Goal: Information Seeking & Learning: Understand process/instructions

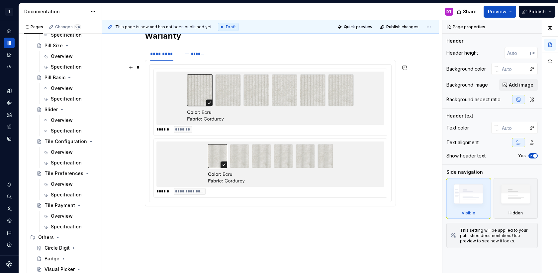
scroll to position [223, 0]
click at [263, 121] on img at bounding box center [270, 97] width 167 height 48
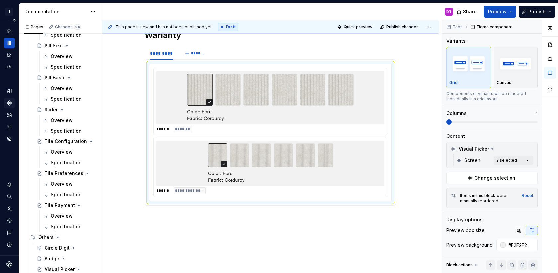
click at [9, 100] on icon "Components" at bounding box center [9, 103] width 6 height 6
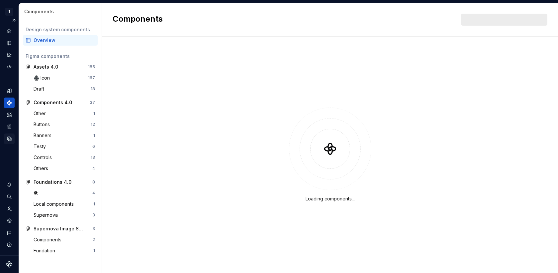
click at [9, 137] on icon "Data sources" at bounding box center [9, 139] width 4 height 4
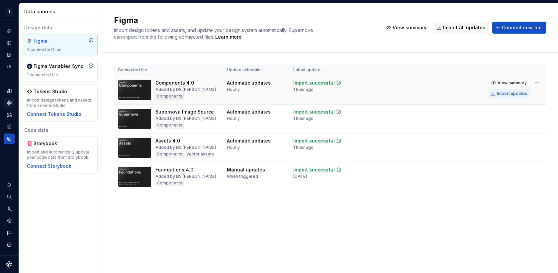
click at [509, 93] on div "Import updates" at bounding box center [512, 93] width 30 height 5
click at [11, 44] on icon "Documentation" at bounding box center [9, 43] width 6 height 6
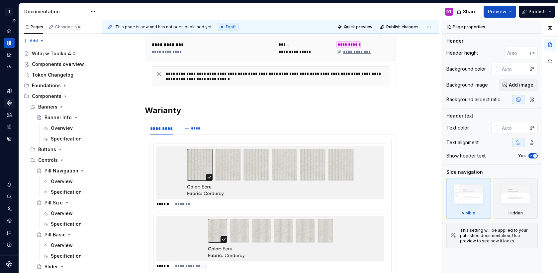
type textarea "*"
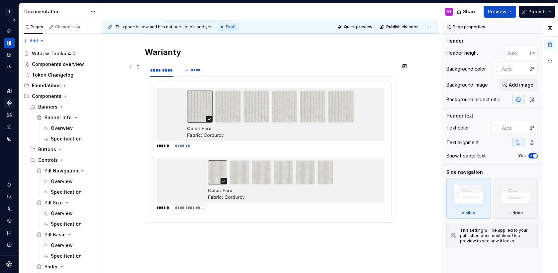
scroll to position [180, 0]
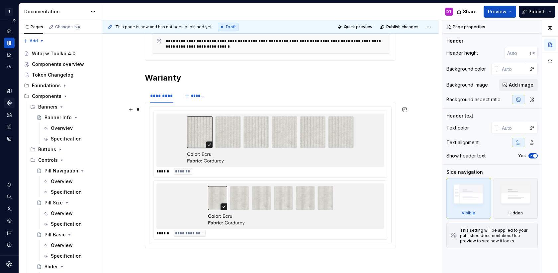
click at [301, 145] on img at bounding box center [270, 140] width 167 height 48
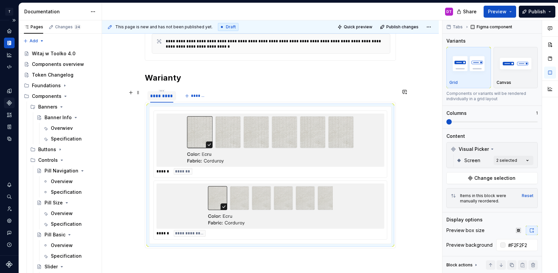
click at [162, 95] on div "*********" at bounding box center [161, 95] width 23 height 7
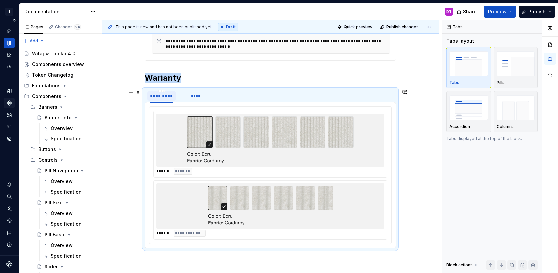
click at [162, 95] on div "*********" at bounding box center [161, 95] width 23 height 7
type input "*******"
click at [192, 93] on span "*******" at bounding box center [193, 95] width 15 height 5
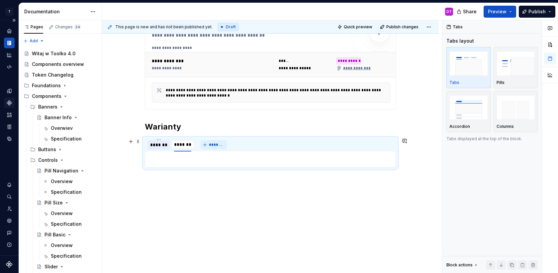
scroll to position [132, 0]
type input "**********"
click at [165, 140] on div "*******" at bounding box center [160, 144] width 24 height 9
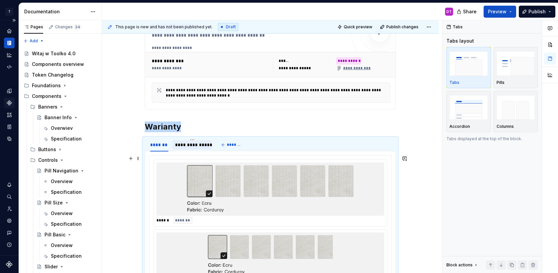
click at [187, 186] on div at bounding box center [271, 188] width 228 height 53
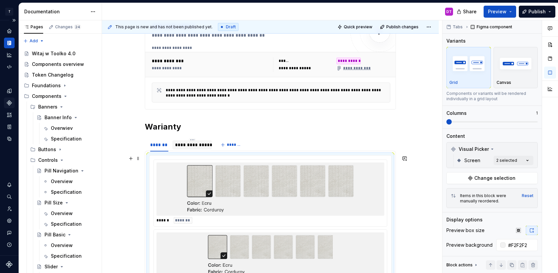
click at [189, 201] on img at bounding box center [270, 189] width 167 height 48
click at [186, 138] on div "**********" at bounding box center [192, 144] width 40 height 13
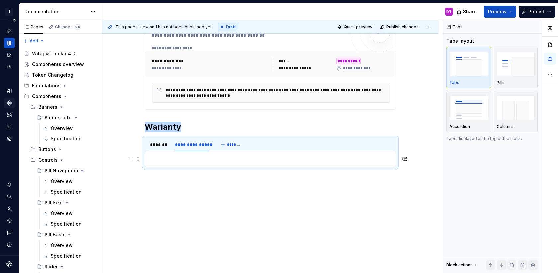
click at [183, 163] on p at bounding box center [270, 159] width 243 height 8
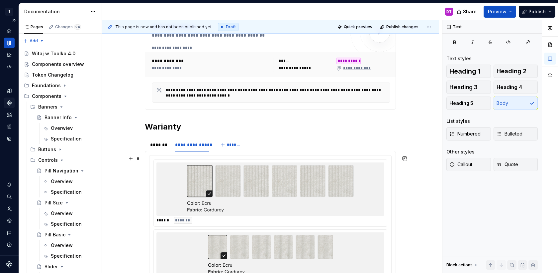
scroll to position [166, 0]
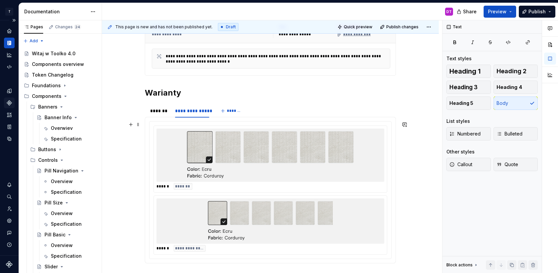
click at [269, 161] on img at bounding box center [270, 155] width 167 height 48
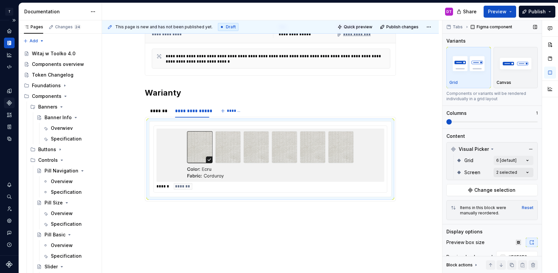
click at [505, 174] on div "Comments Open comments No comments yet Select ‘Comment’ from the block context …" at bounding box center [501, 146] width 116 height 253
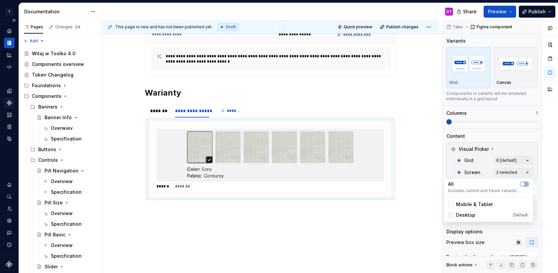
click at [451, 215] on icon at bounding box center [451, 215] width 0 height 0
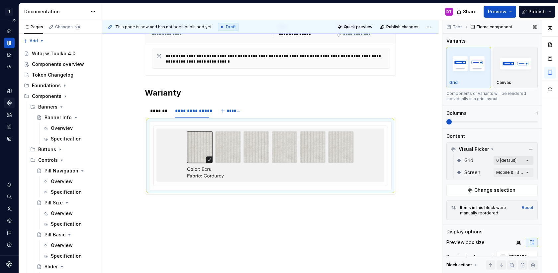
click at [513, 159] on div "Comments Open comments No comments yet Select ‘Comment’ from the block context …" at bounding box center [501, 146] width 116 height 253
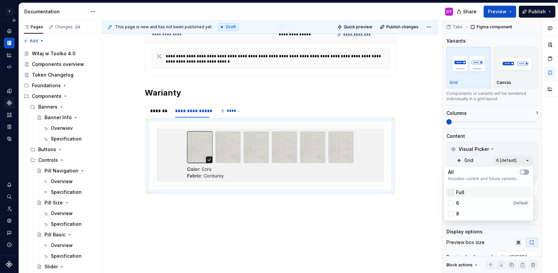
click at [450, 193] on div at bounding box center [450, 191] width 5 height 5
type textarea "*"
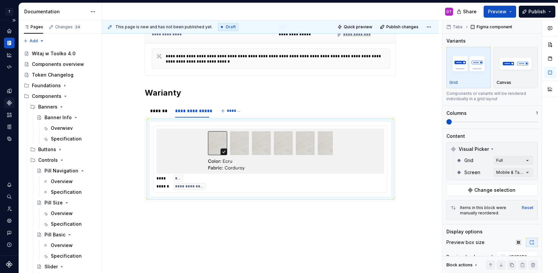
click at [319, 209] on html "T Toolko 4.0 DT Design system data Documentation DT Share Preview Publish Pages…" at bounding box center [279, 136] width 558 height 273
click at [163, 110] on div "*******" at bounding box center [159, 110] width 18 height 7
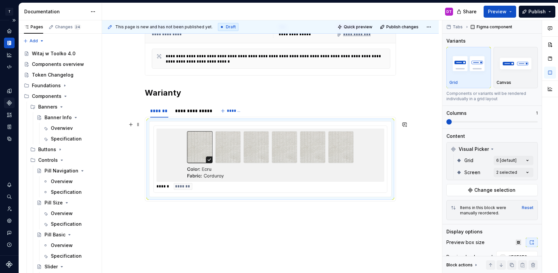
click at [320, 164] on img at bounding box center [270, 155] width 167 height 48
click at [513, 158] on div "Comments Open comments No comments yet Select ‘Comment’ from the block context …" at bounding box center [501, 146] width 116 height 253
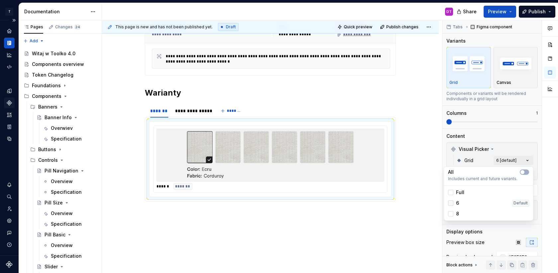
click at [451, 203] on div at bounding box center [450, 202] width 5 height 5
click at [451, 213] on div at bounding box center [450, 213] width 5 height 5
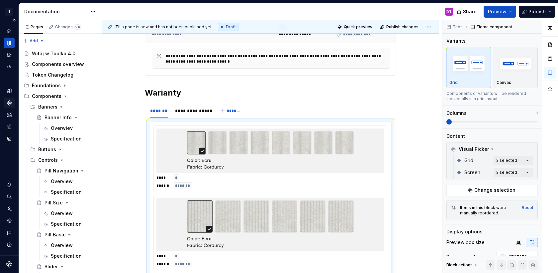
click at [506, 134] on div "Comments Open comments No comments yet Select ‘Comment’ from the block context …" at bounding box center [501, 146] width 116 height 253
click at [505, 172] on div "Comments Open comments No comments yet Select ‘Comment’ from the block context …" at bounding box center [501, 146] width 116 height 253
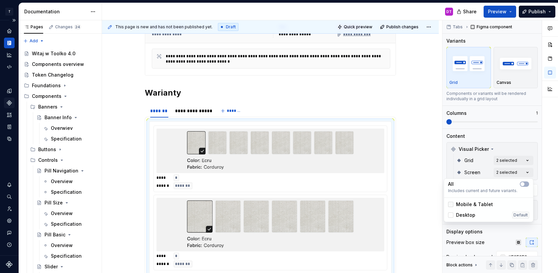
click at [451, 204] on polyline at bounding box center [451, 204] width 0 height 0
click at [510, 133] on div "Comments Open comments No comments yet Select ‘Comment’ from the block context …" at bounding box center [501, 146] width 116 height 253
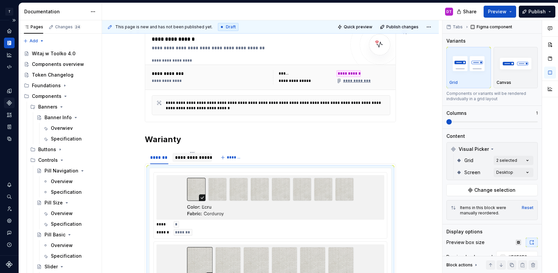
scroll to position [95, 0]
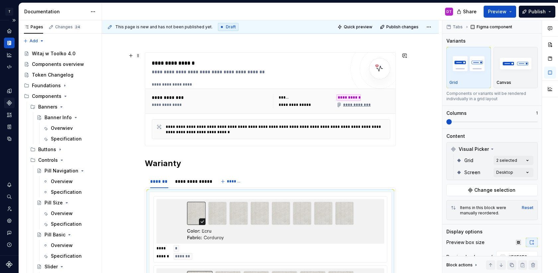
click at [184, 103] on div "**********" at bounding box center [210, 104] width 117 height 5
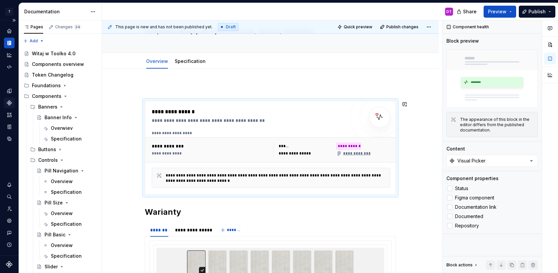
scroll to position [0, 0]
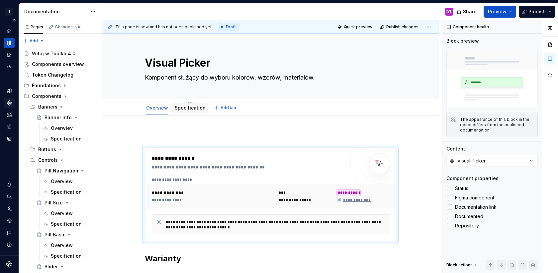
click at [186, 109] on link "Specification" at bounding box center [190, 108] width 31 height 6
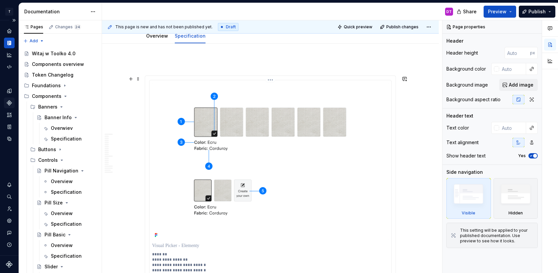
scroll to position [70, 0]
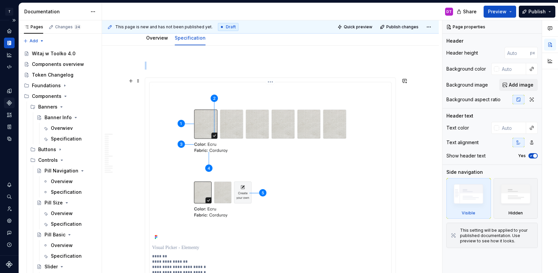
click at [282, 176] on img at bounding box center [270, 163] width 237 height 157
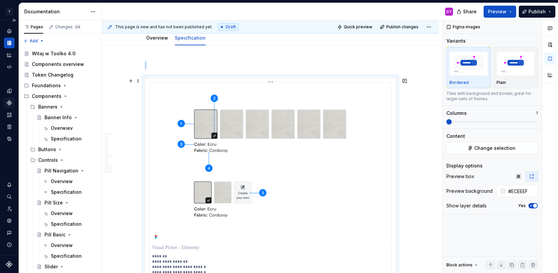
click at [271, 79] on div "**********" at bounding box center [270, 183] width 251 height 210
click at [271, 83] on html "T Toolko 4.0 DT Design system data Documentation DT Share Preview Publish Pages…" at bounding box center [279, 136] width 558 height 273
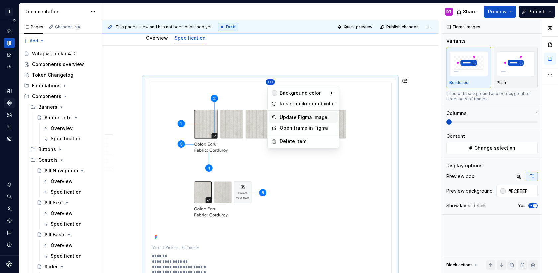
click at [290, 115] on div "Update Figma image" at bounding box center [308, 117] width 56 height 7
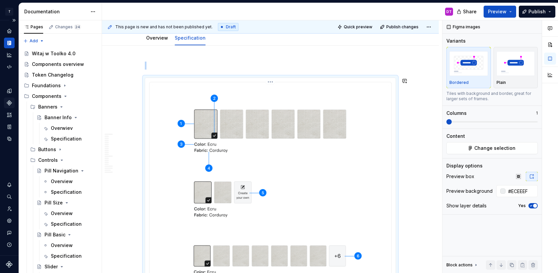
type textarea "*"
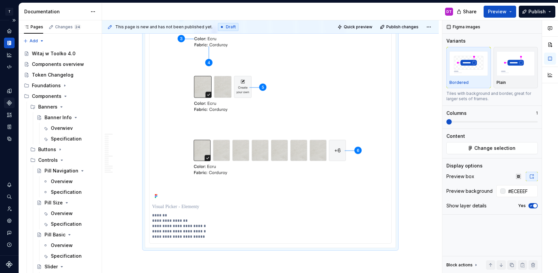
scroll to position [181, 0]
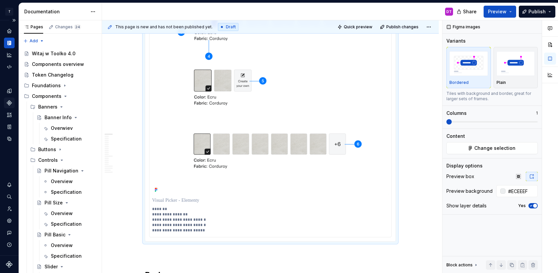
click at [173, 231] on p "**********" at bounding box center [270, 219] width 237 height 27
click at [173, 230] on p "**********" at bounding box center [270, 219] width 237 height 27
click at [187, 227] on p "**********" at bounding box center [270, 219] width 237 height 27
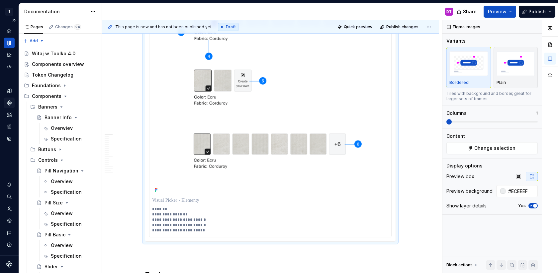
click at [192, 228] on p "**********" at bounding box center [270, 219] width 237 height 27
click at [203, 229] on p "**********" at bounding box center [270, 219] width 237 height 27
click at [168, 234] on p "**********" at bounding box center [270, 222] width 237 height 32
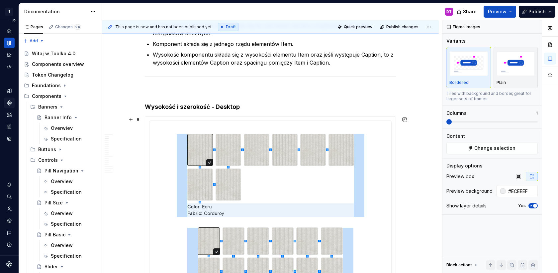
scroll to position [603, 0]
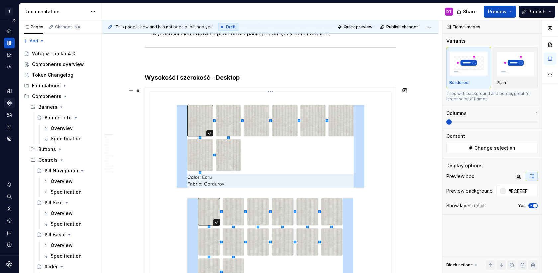
type input "#FFFFFF"
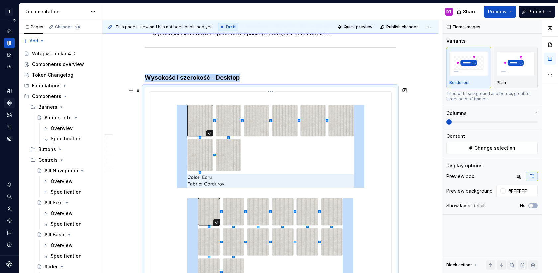
click at [294, 173] on img at bounding box center [271, 203] width 204 height 218
click at [272, 92] on html "T Toolko 4.0 DT Design system data Documentation DT Share Preview Publish Pages…" at bounding box center [279, 136] width 558 height 273
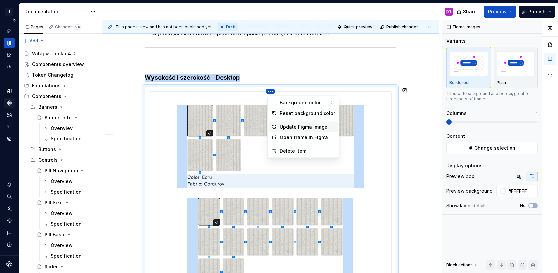
click at [292, 128] on div "Update Figma image" at bounding box center [308, 126] width 56 height 7
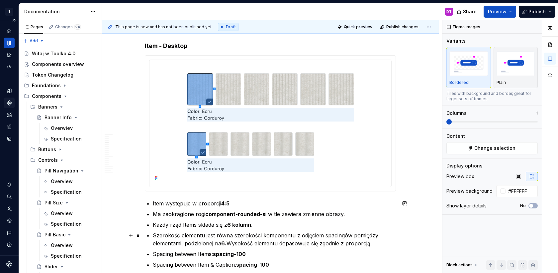
scroll to position [1256, 0]
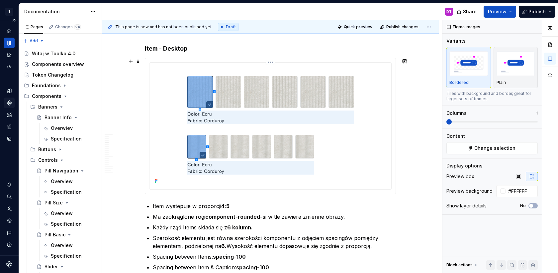
click at [273, 61] on html "T Toolko 4.0 DT Design system data Documentation DT Share Preview Publish Pages…" at bounding box center [279, 136] width 558 height 273
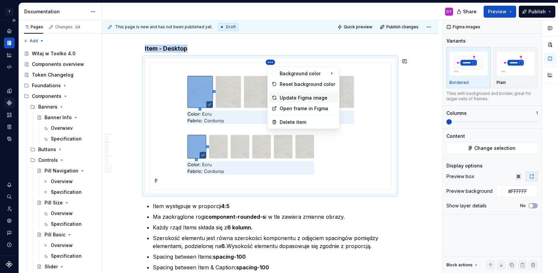
click at [296, 97] on div "Update Figma image" at bounding box center [308, 97] width 56 height 7
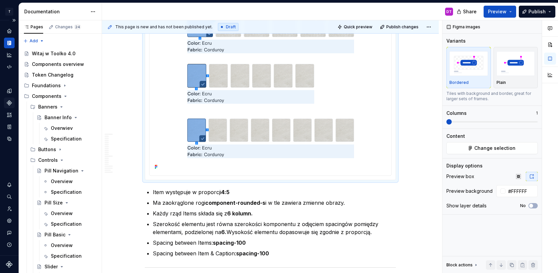
scroll to position [1327, 0]
click at [236, 212] on strong "6 kolumn." at bounding box center [240, 212] width 26 height 7
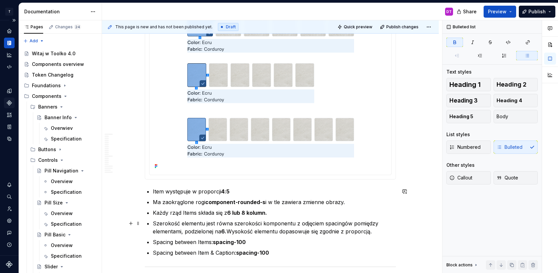
click at [227, 229] on strong "6." at bounding box center [223, 231] width 5 height 7
click at [230, 229] on strong "6 / 8." at bounding box center [228, 231] width 14 height 7
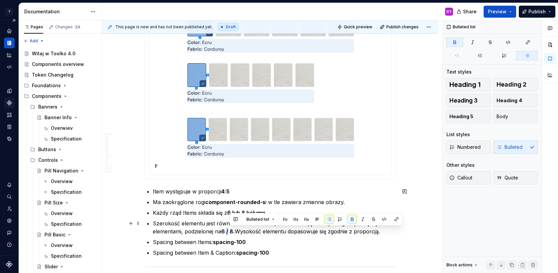
click at [230, 229] on strong "6 / 8." at bounding box center [228, 231] width 14 height 7
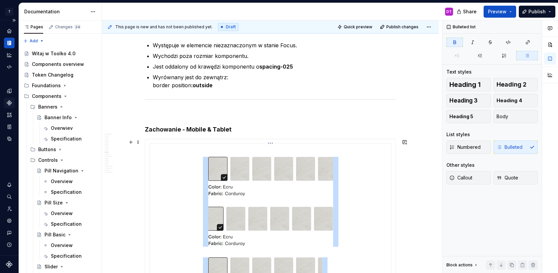
scroll to position [2379, 0]
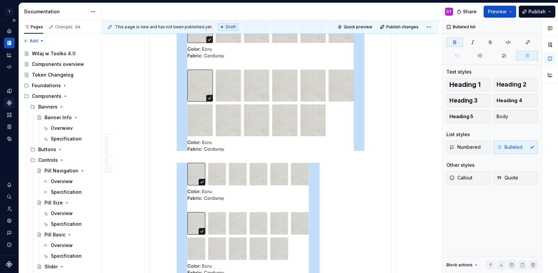
click at [281, 222] on img at bounding box center [271, 143] width 204 height 286
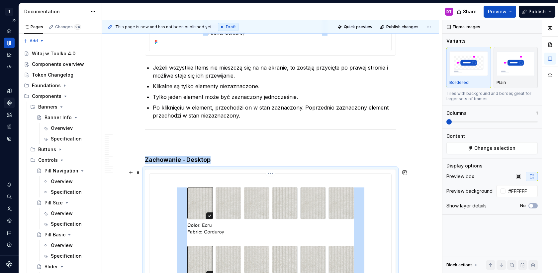
scroll to position [2680, 0]
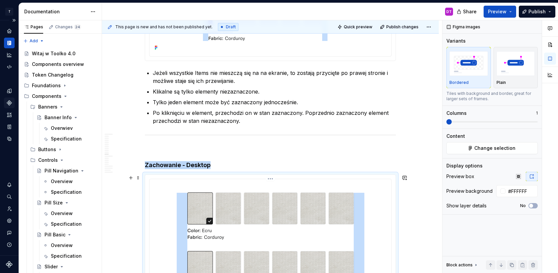
click at [272, 178] on html "T Toolko 4.0 DT Design system data Documentation DT Share Preview Publish Pages…" at bounding box center [279, 136] width 558 height 273
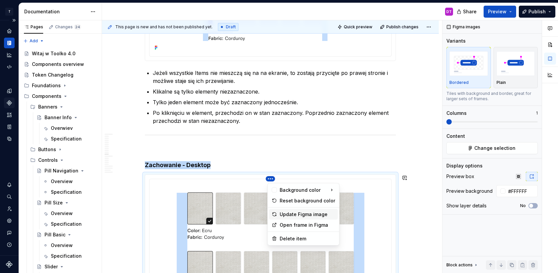
click at [290, 214] on div "Update Figma image" at bounding box center [308, 214] width 56 height 7
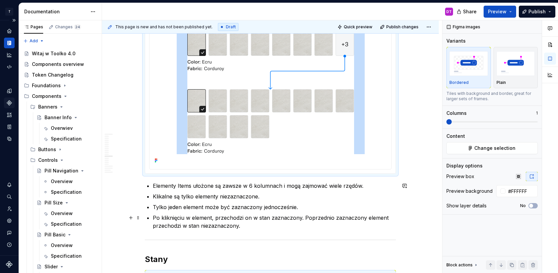
scroll to position [2944, 0]
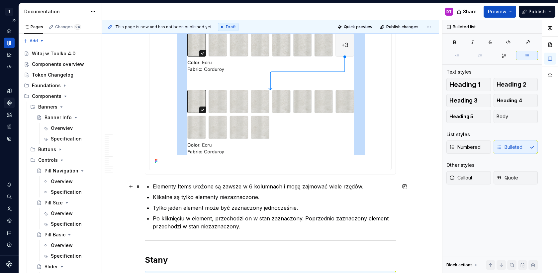
click at [237, 187] on p "Elementy Items ułożone są zawsze w 6 kolumnach i mogą zajmować wiele rzędów." at bounding box center [274, 186] width 243 height 8
click at [233, 186] on p "Elementy Items ułożone są w 6 kolumnach i mogą zajmować wiele rzędów." at bounding box center [274, 186] width 243 height 8
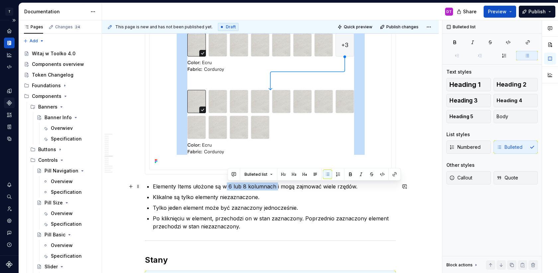
drag, startPoint x: 228, startPoint y: 186, endPoint x: 276, endPoint y: 185, distance: 48.5
click at [277, 185] on p "Elementy Items ułożone są w 6 lub 8 kolumnach i mogą zajmować wiele rzędów." at bounding box center [274, 186] width 243 height 8
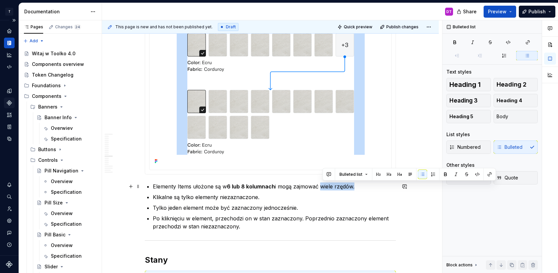
drag, startPoint x: 323, startPoint y: 185, endPoint x: 367, endPoint y: 185, distance: 43.5
click at [367, 185] on p "Elementy Items ułożone są w 6 lub 8 kolumnach i mogą zajmować wiele rzędów." at bounding box center [274, 186] width 243 height 8
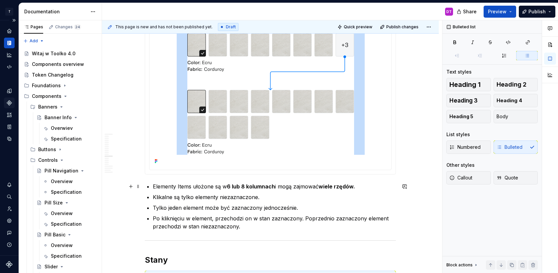
click at [217, 189] on p "Elementy Items ułożone są w 6 lub 8 kolumnach i mogą zajmować wiele rzędów." at bounding box center [274, 186] width 243 height 8
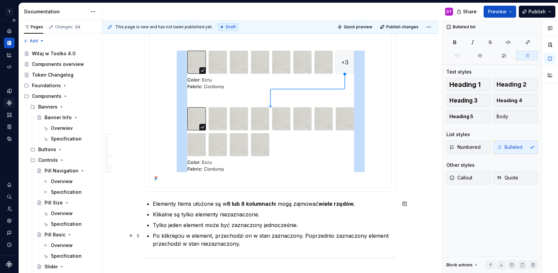
click at [248, 245] on p "Po kliknięciu w element, przechodzi on w stan zaznaczony. Poprzednio zaznaczony…" at bounding box center [274, 239] width 243 height 16
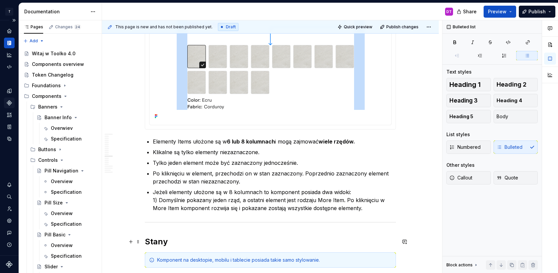
scroll to position [2989, 0]
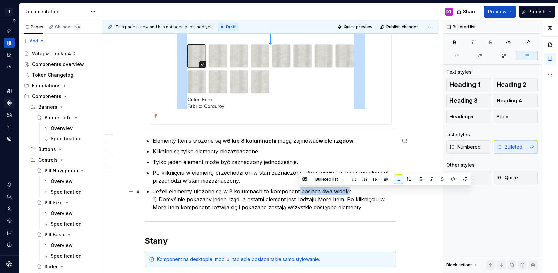
drag, startPoint x: 299, startPoint y: 191, endPoint x: 350, endPoint y: 188, distance: 50.9
click at [350, 188] on p "Jeżeli elementy ułożone są w 8 kolumnach to komponent posiada dwa widoki: 1) Do…" at bounding box center [274, 199] width 243 height 24
click at [223, 207] on p "Jeżeli elementy ułożone są w 8 kolumnach to komponent posiada dwa widoki: 1) Do…" at bounding box center [274, 199] width 243 height 24
drag, startPoint x: 350, startPoint y: 191, endPoint x: 269, endPoint y: 190, distance: 81.1
click at [268, 190] on p "Jeżeli elementy ułożone są w 8 kolumnach to komponent posiada dwa widoki: 1) Do…" at bounding box center [274, 199] width 243 height 24
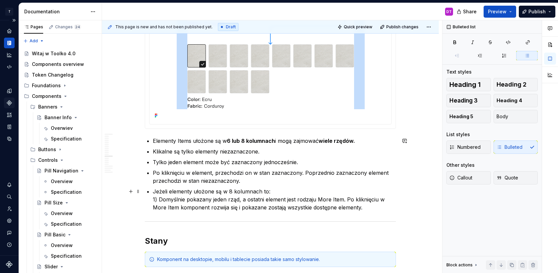
click at [347, 198] on p "Jeżeli elementy ułożone są w 8 kolumnach to: 1) Domyślnie pokazany jeden rząd, …" at bounding box center [274, 199] width 243 height 24
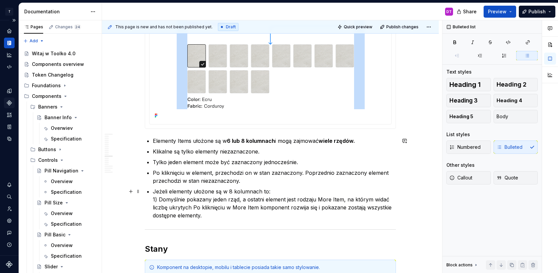
click at [170, 206] on p "Jeżeli elementy ułożone są w 8 kolumnach to: 1) Domyślnie pokazany jeden rząd, …" at bounding box center [274, 203] width 243 height 32
click at [225, 206] on p "Jeżeli elementy ułożone są w 8 kolumnach to: 1) Domyślnie pokazany jeden rząd, …" at bounding box center [274, 203] width 243 height 32
click at [281, 214] on p "Jeżeli elementy ułożone są w 8 kolumnach to: 1) Domyślnie pokazany jeden rząd, …" at bounding box center [274, 203] width 243 height 32
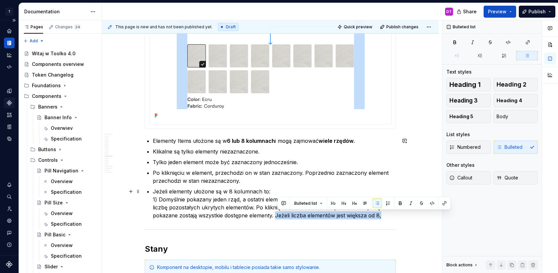
drag, startPoint x: 386, startPoint y: 215, endPoint x: 279, endPoint y: 216, distance: 107.0
click at [279, 216] on p "Jeżeli elementy ułożone są w 8 kolumnach to: 1) Domyślnie pokazany jeden rząd, …" at bounding box center [274, 203] width 243 height 32
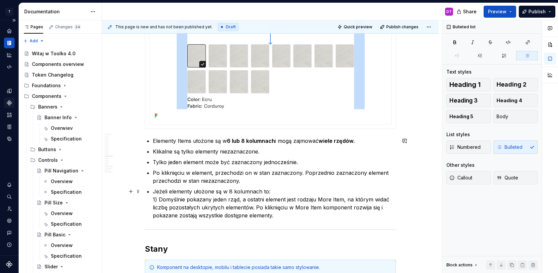
click at [161, 198] on p "Jeżeli elementy ułożone są w 8 kolumnach to: 1) Domyślnie pokazany jeden rząd, …" at bounding box center [274, 203] width 243 height 32
click at [267, 199] on p "Jeżeli elementy ułożone są w 8 kolumnach to: 1) Jeżeli liczba elementów jest wi…" at bounding box center [274, 203] width 243 height 32
click at [354, 199] on p "Jeżeli elementy ułożone są w 8 kolumnach to: 1) Jeżeli liczba elementów jest wi…" at bounding box center [274, 203] width 243 height 32
click at [159, 208] on p "Jeżeli elementy ułożone są w 8 kolumnach to: 1) Jeżeli liczba elementów jest wi…" at bounding box center [274, 203] width 243 height 32
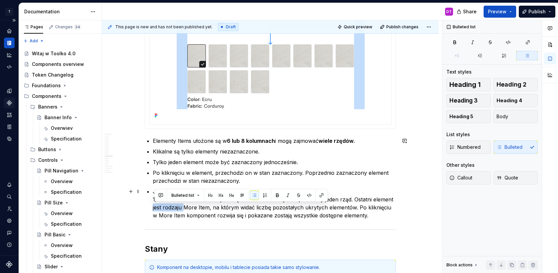
click at [183, 207] on p "Jeżeli elementy ułożone są w 8 kolumnach to: 1) Jeżeli liczba elementów jest wi…" at bounding box center [274, 203] width 243 height 32
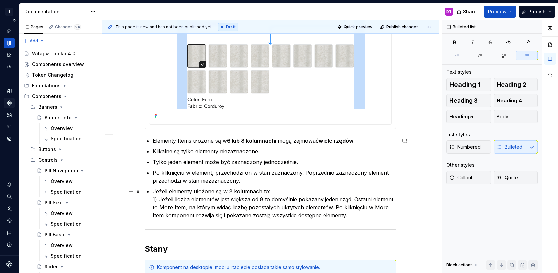
click at [360, 215] on p "Jeżeli elementy ułożone są w 8 kolumnach to: 1) Jeżeli liczba elementów jest wi…" at bounding box center [274, 203] width 243 height 32
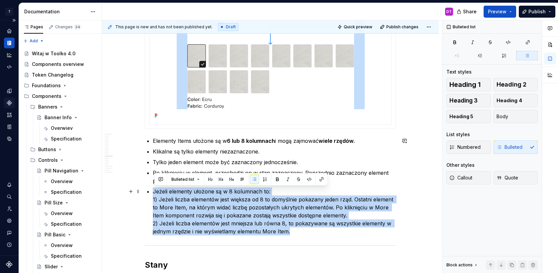
drag, startPoint x: 312, startPoint y: 231, endPoint x: 151, endPoint y: 191, distance: 166.3
click at [153, 191] on li "Jeżeli elementy ułożone są w 8 kolumnach to: 1) Jeżeli liczba elementów jest wi…" at bounding box center [274, 211] width 243 height 48
copy p "Jeżeli elementy ułożone są w 8 kolumnach to: 1) Jeżeli liczba elementów jest wi…"
click at [319, 232] on p "Jeżeli elementy ułożone są w 8 kolumnach to: 1) Jeżeli liczba elementów jest wi…" at bounding box center [274, 211] width 243 height 48
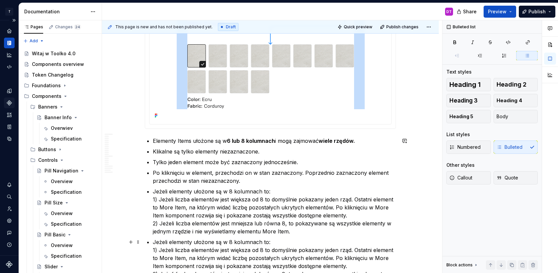
click at [233, 241] on p "Jeżeli elementy ułożone są w 8 kolumnach to: 1) Jeżeli liczba elementów jest wi…" at bounding box center [274, 262] width 243 height 48
click at [232, 190] on p "Jeżeli elementy ułożone są w 8 kolumnach to: 1) Jeżeli liczba elementów jest wi…" at bounding box center [274, 211] width 243 height 48
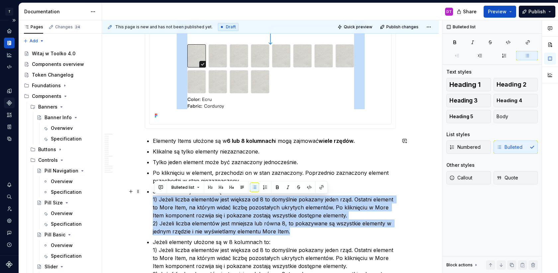
drag, startPoint x: 297, startPoint y: 234, endPoint x: 151, endPoint y: 200, distance: 150.0
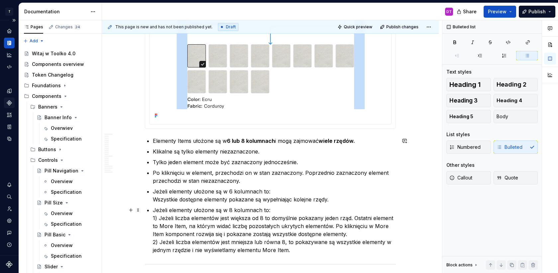
scroll to position [3017, 0]
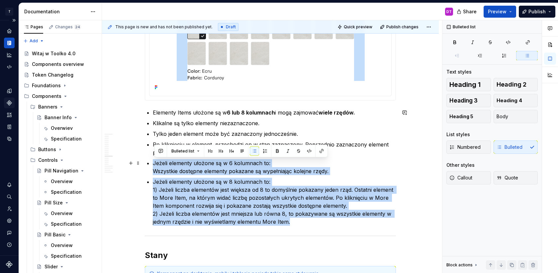
drag, startPoint x: 302, startPoint y: 249, endPoint x: 149, endPoint y: 164, distance: 175.3
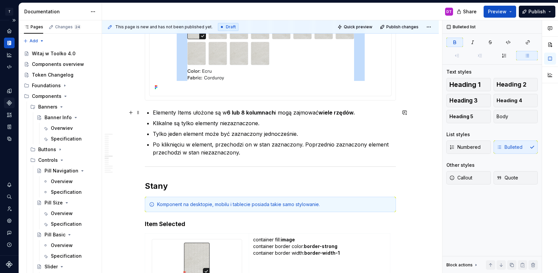
click at [362, 113] on p "Elementy Items ułożone są w 6 lub 8 kolumnach i mogą zajmować wiele rzędów." at bounding box center [274, 112] width 243 height 8
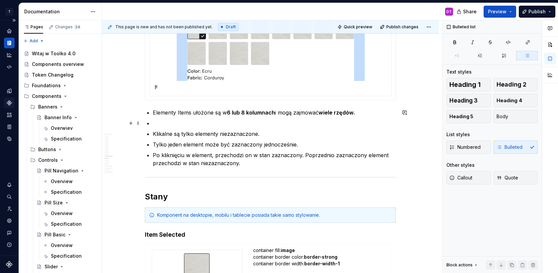
click at [162, 121] on p at bounding box center [274, 123] width 243 height 8
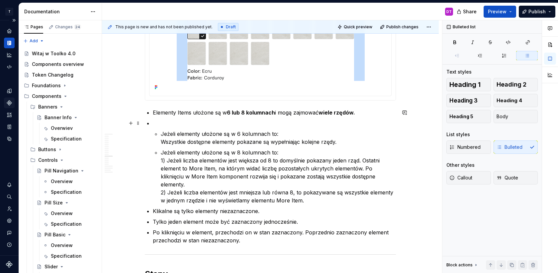
click at [171, 121] on p at bounding box center [274, 123] width 243 height 8
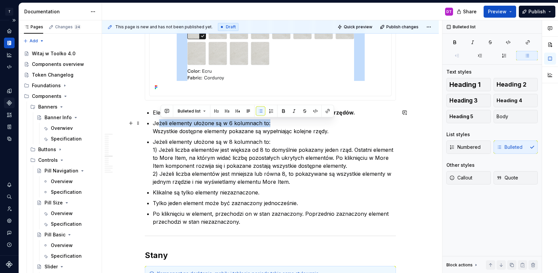
drag, startPoint x: 278, startPoint y: 122, endPoint x: 161, endPoint y: 122, distance: 117.0
click at [161, 122] on p "Jeżeli elementy ułożone są w 6 kolumnach to: Wszystkie dostępne elementy pokaza…" at bounding box center [274, 127] width 243 height 16
click at [154, 124] on p "Jeżeli elementy ułożone są w 6 kolumnach to: Wszystkie dostępne elementy pokaza…" at bounding box center [274, 127] width 243 height 16
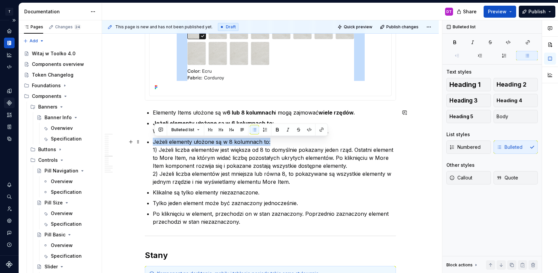
drag, startPoint x: 284, startPoint y: 140, endPoint x: 154, endPoint y: 140, distance: 129.6
click at [186, 157] on p "Jeżeli elementy ułożone są w 8 kolumnach to: 1) Jeżeli liczba elementów jest wi…" at bounding box center [274, 162] width 243 height 48
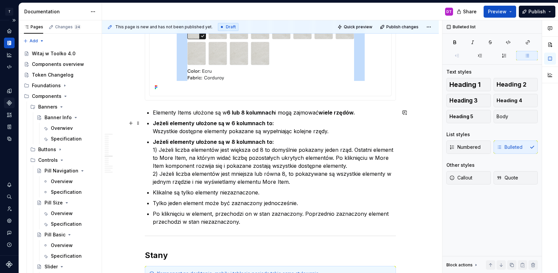
click at [202, 135] on p "Jeżeli elementy ułożone są w 6 kolumnach to: Wszystkie dostępne elementy pokaza…" at bounding box center [274, 127] width 243 height 16
click at [189, 132] on p "Jeżeli elementy ułożone są w 6 kolumnach to: Wszystkie dostępne elementy pokaza…" at bounding box center [274, 127] width 243 height 16
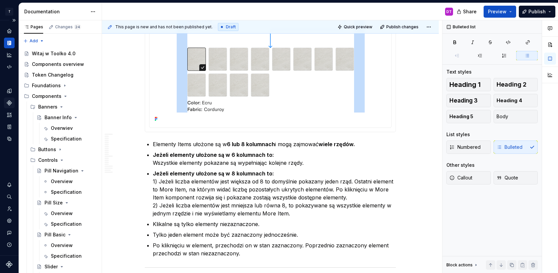
scroll to position [2985, 0]
click at [304, 162] on p "Jeżeli elementy ułożone są w 6 kolumnach to: Wszystkie elementy pokazane są wyp…" at bounding box center [274, 159] width 243 height 16
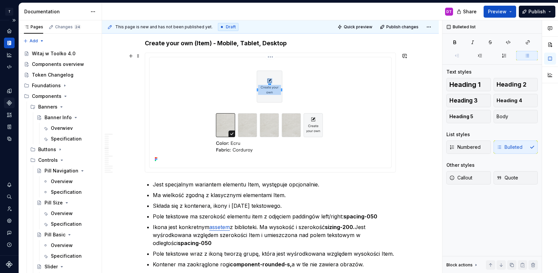
scroll to position [2001, 0]
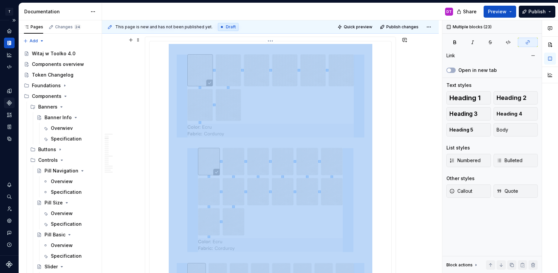
drag, startPoint x: 147, startPoint y: 44, endPoint x: 234, endPoint y: 102, distance: 104.8
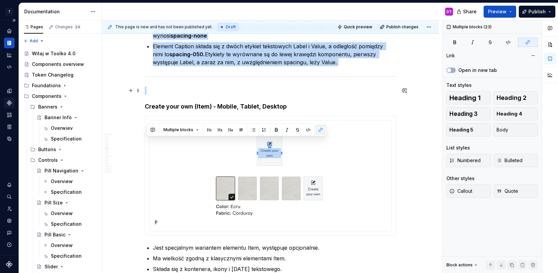
scroll to position [1929, 0]
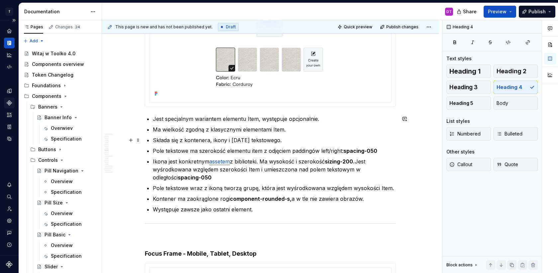
scroll to position [2104, 0]
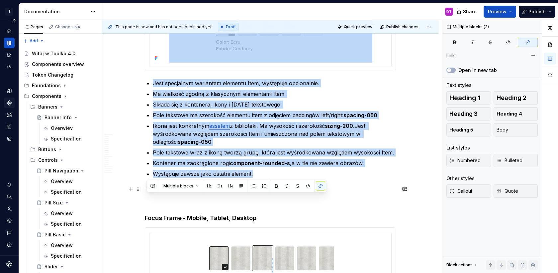
click at [176, 188] on div at bounding box center [270, 187] width 251 height 4
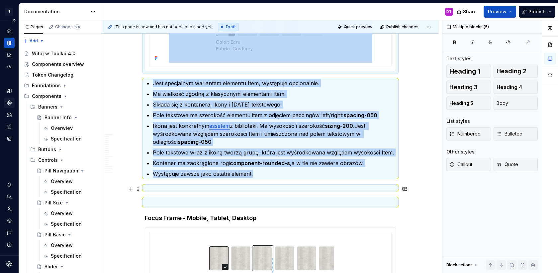
copy div "Create your own (Item) - Mobile, Tablet, Desktop Jest specjalnym wariantem elem…"
click at [156, 204] on p at bounding box center [270, 202] width 251 height 8
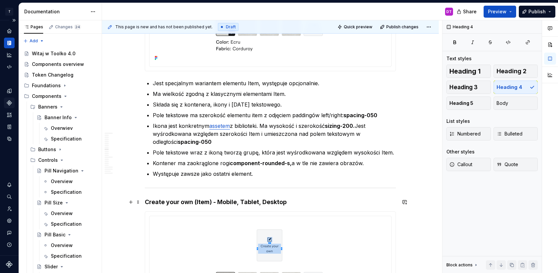
click at [147, 203] on h4 "Create your own (Item) - Mobile, Tablet, Desktop" at bounding box center [270, 202] width 251 height 8
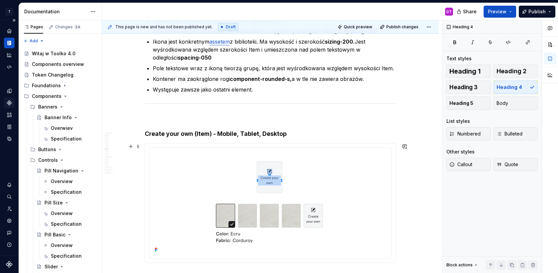
scroll to position [2183, 0]
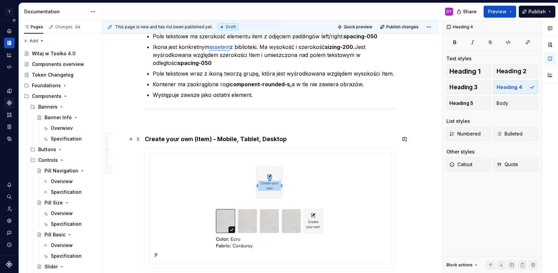
click at [194, 137] on h4 "Create your own (Item) - Mobile, Tablet, Desktop" at bounding box center [270, 139] width 251 height 8
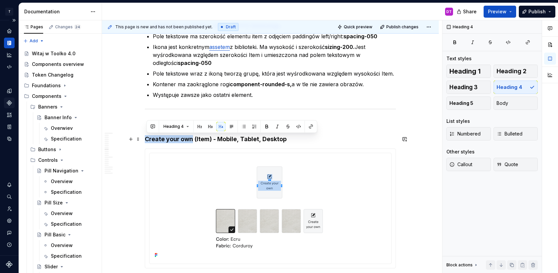
click at [148, 139] on h4 "Create your own (Item) - Mobile, Tablet, Desktop" at bounding box center [270, 139] width 251 height 8
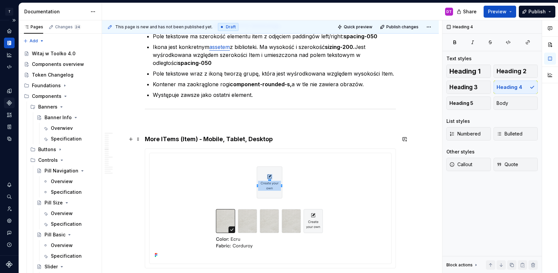
click at [170, 137] on h4 "More ITems (Item) - Mobile, Tablet, Desktop" at bounding box center [270, 139] width 251 height 8
click at [167, 137] on h4 "More ITems (Item) - Mobile, Tablet, Desktop" at bounding box center [270, 139] width 251 height 8
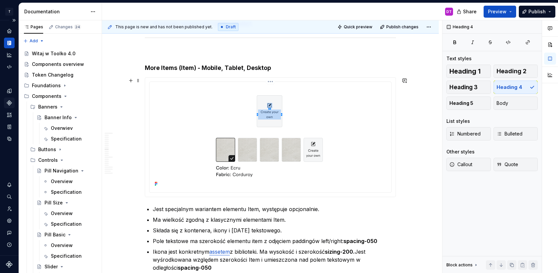
scroll to position [2261, 0]
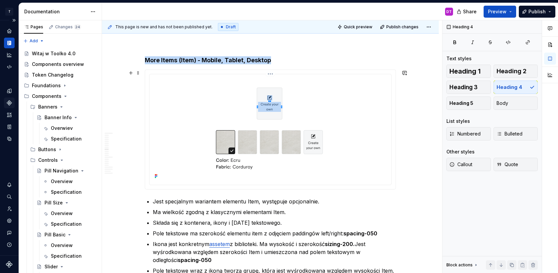
click at [342, 137] on img at bounding box center [271, 129] width 204 height 104
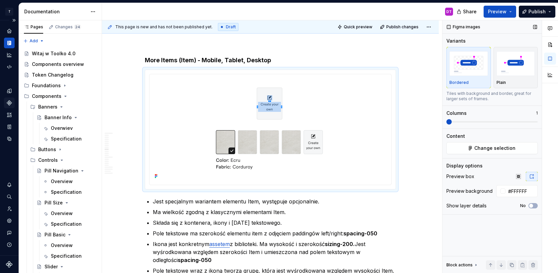
click at [493, 154] on div "Figma images Variants Bordered Plain Tiles with background and border, great fo…" at bounding box center [492, 146] width 99 height 253
click at [490, 146] on span "Change selection" at bounding box center [495, 148] width 41 height 7
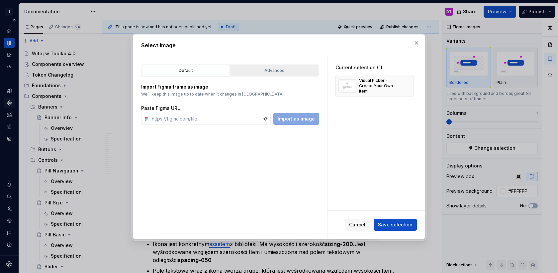
click at [293, 67] on div "Advanced" at bounding box center [274, 70] width 83 height 7
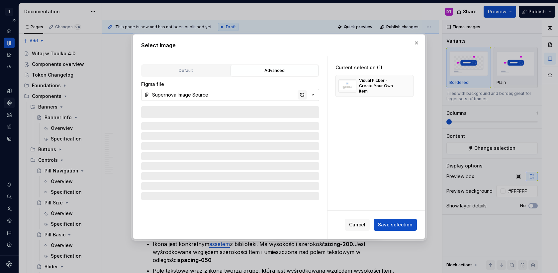
click at [302, 97] on div "button" at bounding box center [302, 94] width 9 height 9
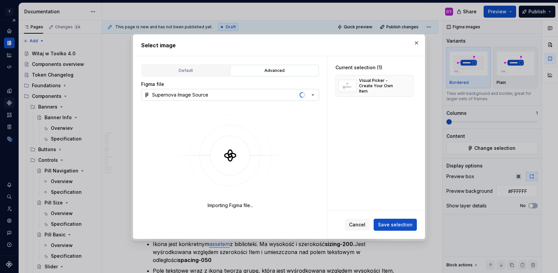
type textarea "*"
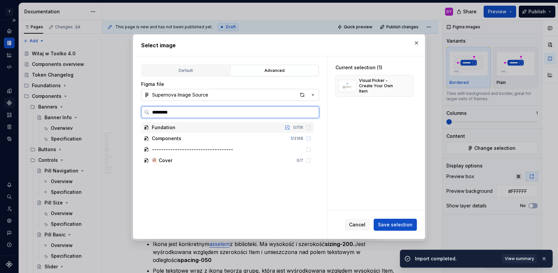
type input "**********"
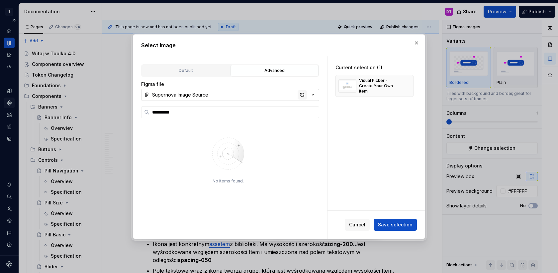
click at [305, 92] on div "button" at bounding box center [302, 94] width 9 height 9
type textarea "*"
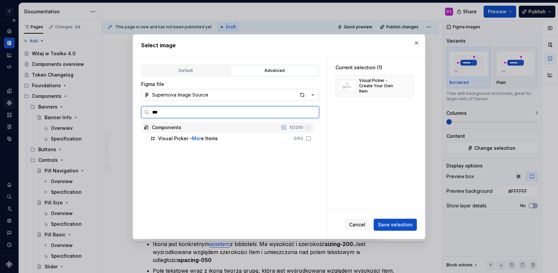
type input "****"
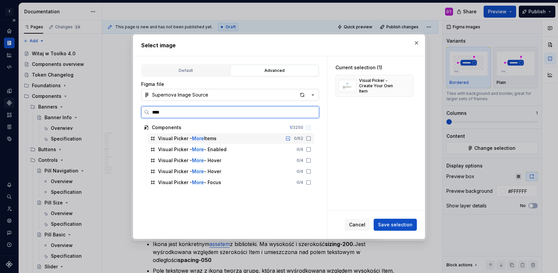
click at [223, 141] on div "Visual Picker - More Items 0 / 62" at bounding box center [231, 138] width 167 height 11
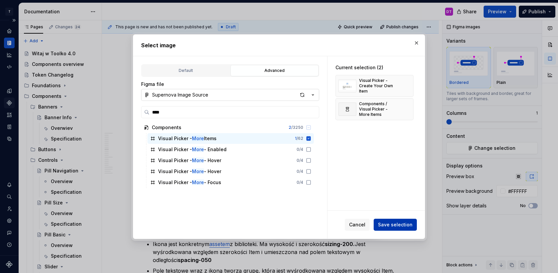
click at [402, 222] on span "Save selection" at bounding box center [395, 224] width 35 height 7
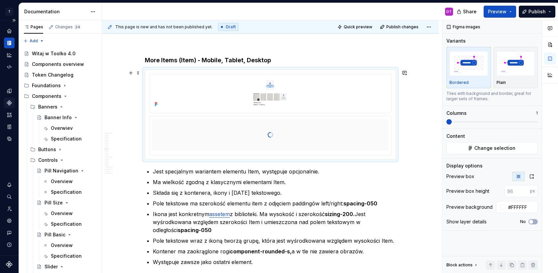
click at [273, 73] on div at bounding box center [270, 114] width 251 height 89
click at [272, 76] on html "T Toolko 4.0 DT Design system data Documentation DT Share Preview Publish Pages…" at bounding box center [279, 136] width 558 height 273
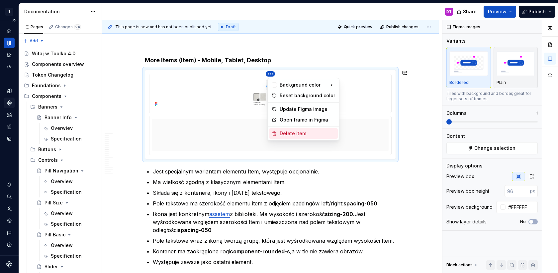
click at [283, 136] on div "Delete item" at bounding box center [308, 133] width 56 height 7
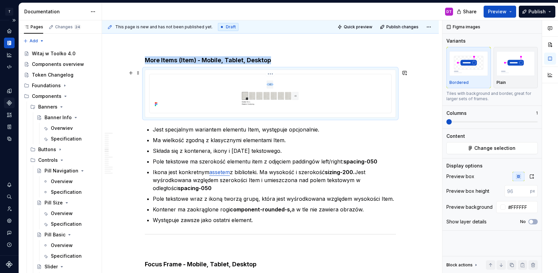
click at [275, 86] on img at bounding box center [271, 93] width 204 height 32
click at [534, 173] on icon "button" at bounding box center [531, 175] width 5 height 5
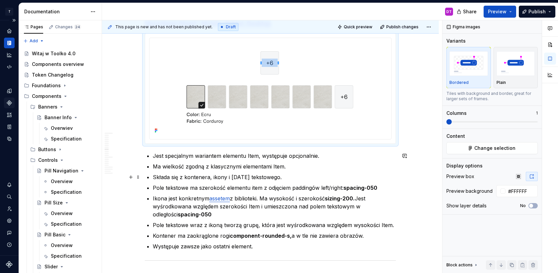
scroll to position [2299, 0]
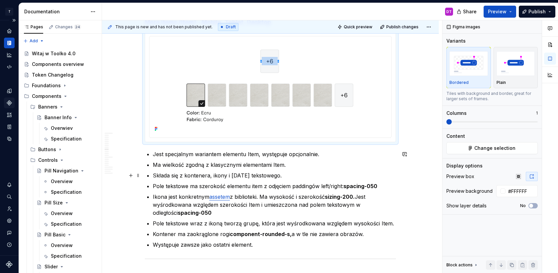
click at [218, 176] on p "Składa się z kontenera, ikony i [DATE] tekstowego." at bounding box center [274, 175] width 243 height 8
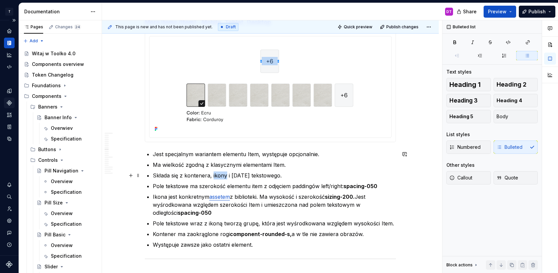
click at [218, 176] on p "Składa się z kontenera, ikony i [DATE] tekstowego." at bounding box center [274, 175] width 243 height 8
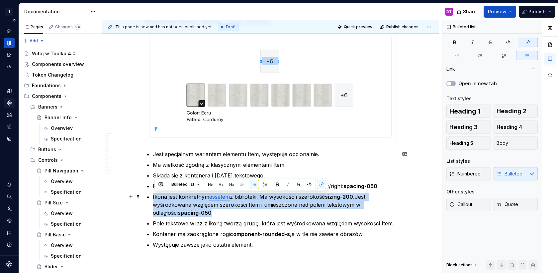
drag, startPoint x: 198, startPoint y: 215, endPoint x: 154, endPoint y: 195, distance: 47.7
click at [154, 195] on p "Ikona jest konkretnym assetem z biblioteki. Ma wysokość i szerokość sizing-200.…" at bounding box center [274, 204] width 243 height 24
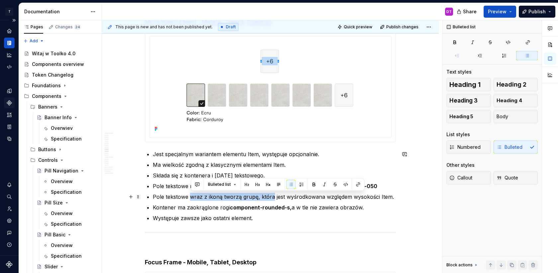
drag, startPoint x: 273, startPoint y: 196, endPoint x: 192, endPoint y: 196, distance: 80.8
click at [192, 196] on p "Pole tekstowe wraz z ikoną tworzą grupę, która jest wyśrodkowana względem wysok…" at bounding box center [274, 196] width 243 height 8
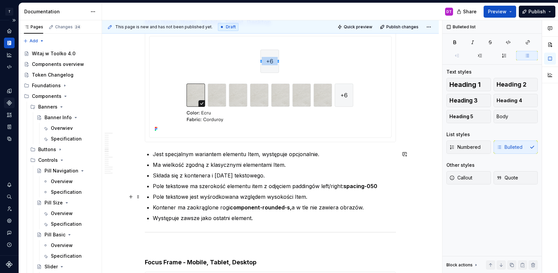
click at [238, 195] on p "Pole tekstowe jest wyśrodkowana względem wysokości Item." at bounding box center [274, 196] width 243 height 8
click at [254, 218] on p "Występuje zawsze jako ostatni element." at bounding box center [274, 218] width 243 height 8
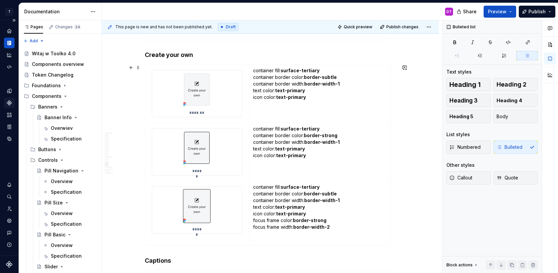
scroll to position [3787, 0]
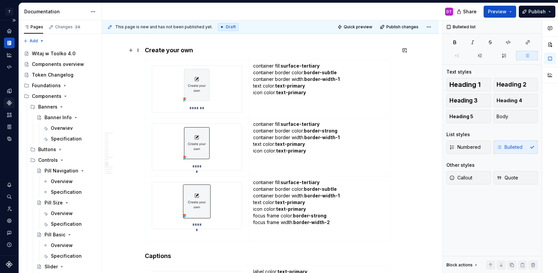
click at [149, 50] on h4 "Create your own" at bounding box center [270, 50] width 251 height 8
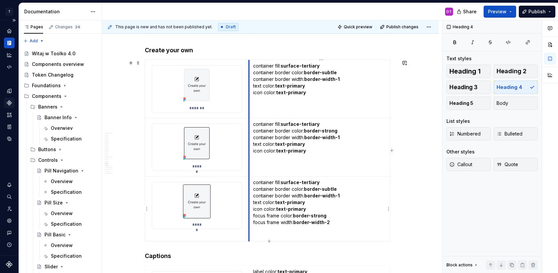
click at [252, 234] on td "container fill: surface-tertiary container border color: border-subtle containe…" at bounding box center [319, 208] width 141 height 65
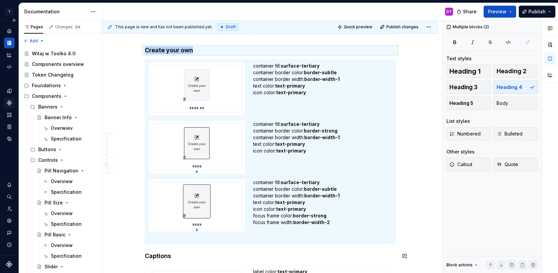
copy div "******* container fill: image container border color: border-subtle container b…"
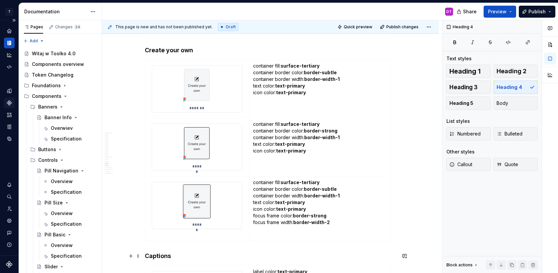
click at [147, 254] on h4 "Captions" at bounding box center [270, 256] width 251 height 8
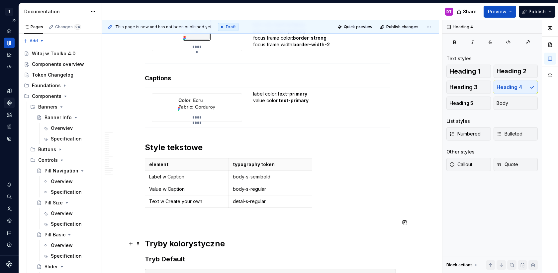
scroll to position [4189, 0]
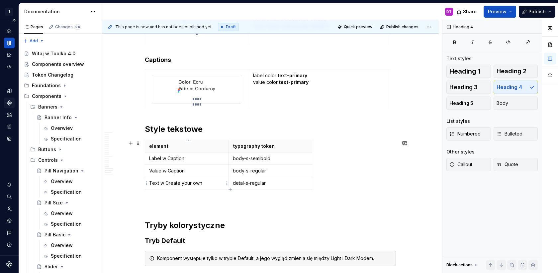
click at [206, 180] on p "Text w Create your own" at bounding box center [186, 182] width 75 height 7
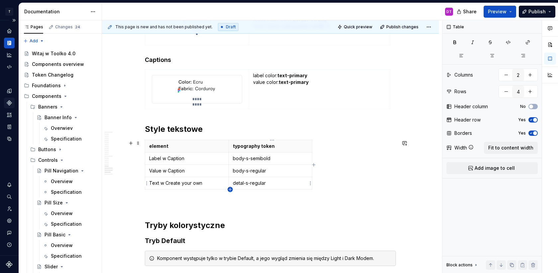
click at [231, 189] on icon "button" at bounding box center [230, 188] width 5 height 5
type input "5"
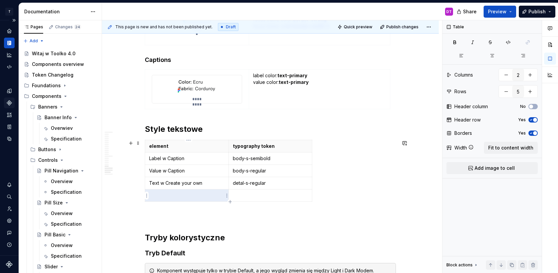
click at [202, 197] on p at bounding box center [186, 195] width 75 height 7
click at [261, 196] on p at bounding box center [270, 195] width 75 height 7
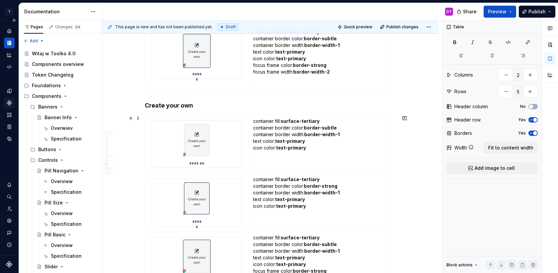
scroll to position [3904, 0]
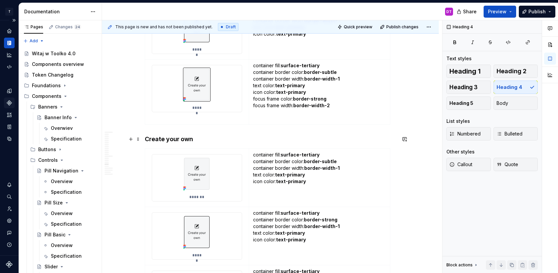
click at [161, 136] on h4 "Create your own" at bounding box center [270, 139] width 251 height 8
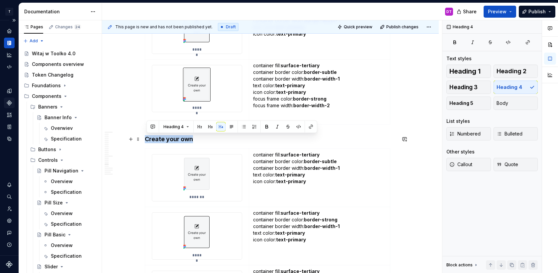
click at [161, 136] on h4 "Create your own" at bounding box center [270, 139] width 251 height 8
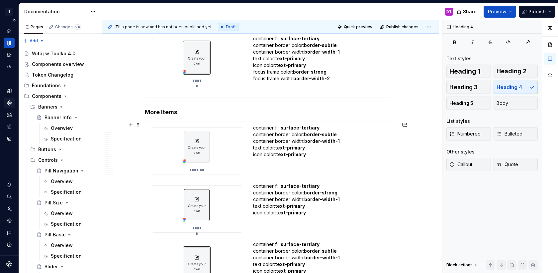
scroll to position [3994, 0]
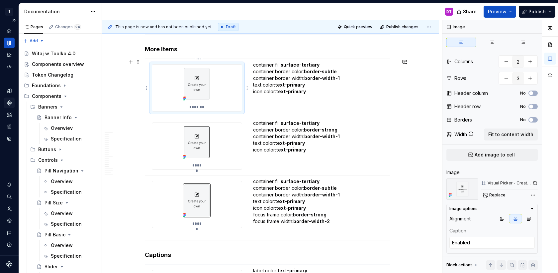
click at [215, 86] on div "*******" at bounding box center [197, 87] width 90 height 47
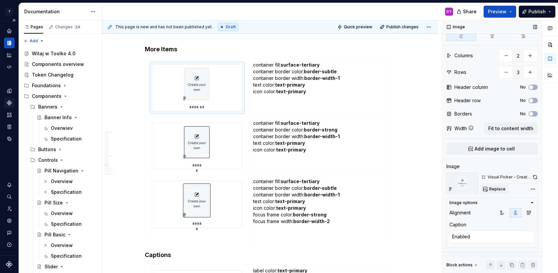
click at [497, 188] on span "Replace" at bounding box center [498, 188] width 16 height 5
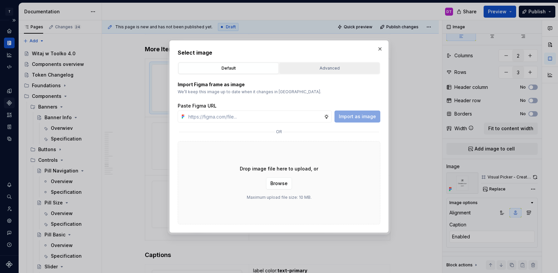
click at [306, 72] on button "Advanced" at bounding box center [330, 67] width 100 height 11
type textarea "*"
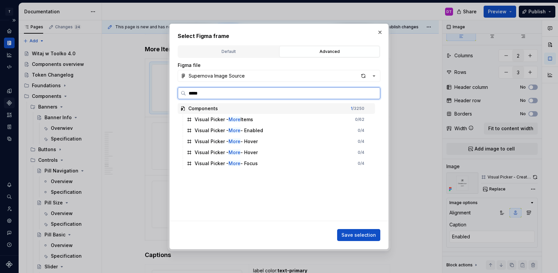
type input "******"
click at [230, 120] on mark "More -" at bounding box center [237, 119] width 16 height 6
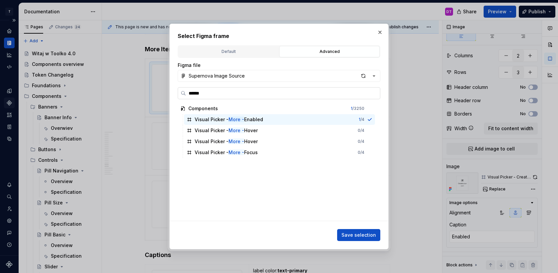
click at [193, 92] on input "******" at bounding box center [283, 93] width 194 height 7
click at [360, 233] on span "Save selection" at bounding box center [359, 234] width 35 height 7
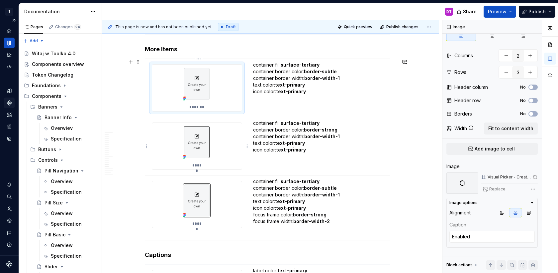
type textarea "*"
type textarea "Hover"
click at [209, 149] on img at bounding box center [197, 142] width 32 height 39
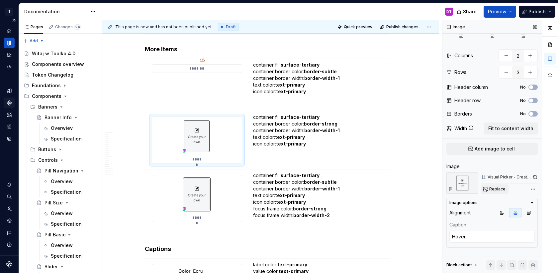
click at [497, 190] on span "Replace" at bounding box center [498, 188] width 16 height 5
type textarea "*"
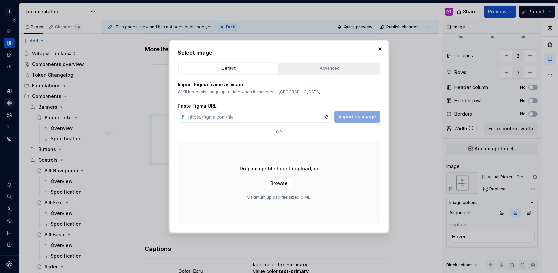
click at [334, 67] on div "Advanced" at bounding box center [330, 68] width 96 height 7
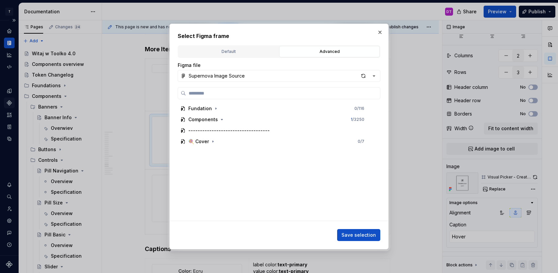
paste input "******"
type input "******"
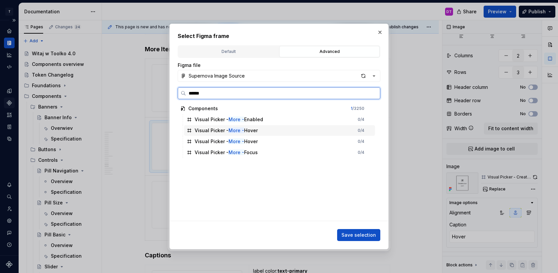
click at [232, 129] on mark "More -" at bounding box center [237, 130] width 16 height 6
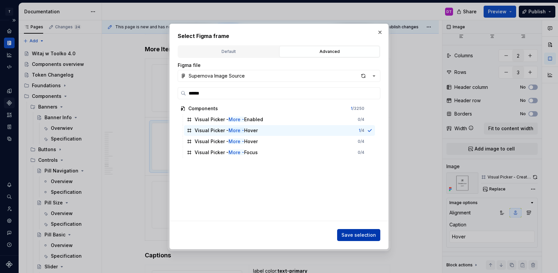
click at [359, 233] on span "Save selection" at bounding box center [359, 234] width 35 height 7
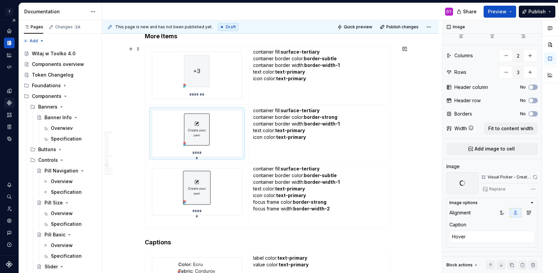
scroll to position [4010, 0]
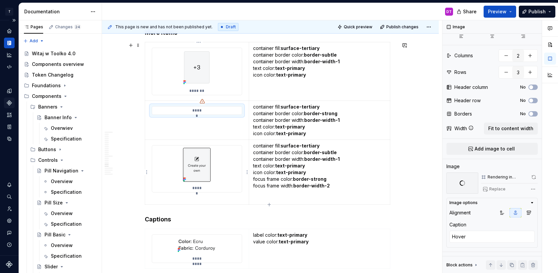
type textarea "*"
type textarea "Focus"
click at [212, 175] on img at bounding box center [197, 164] width 32 height 39
click at [496, 191] on button "Replace" at bounding box center [495, 188] width 28 height 9
type textarea "*"
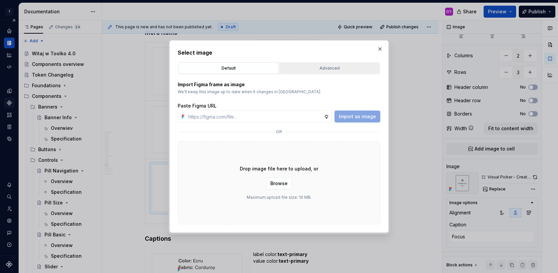
click at [328, 69] on div "Advanced" at bounding box center [330, 68] width 96 height 7
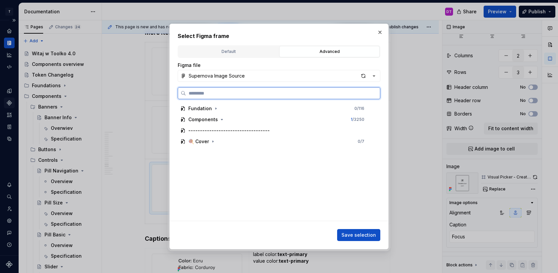
click at [301, 95] on input "search" at bounding box center [283, 93] width 194 height 7
paste input "******"
type input "******"
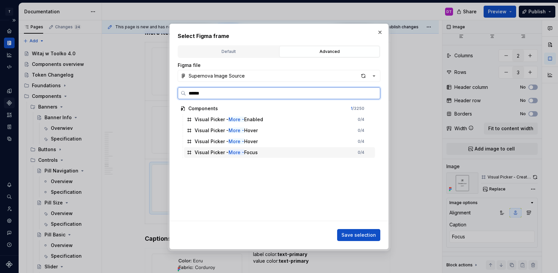
click at [271, 154] on div "Visual Picker - More - Focus 0 / 4" at bounding box center [279, 152] width 191 height 11
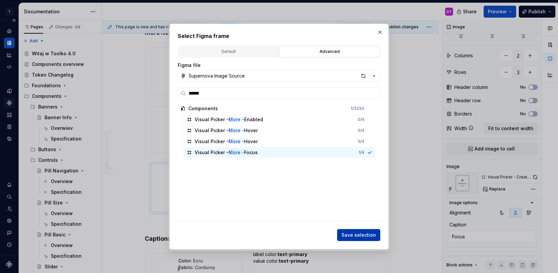
click at [358, 236] on span "Save selection" at bounding box center [359, 234] width 35 height 7
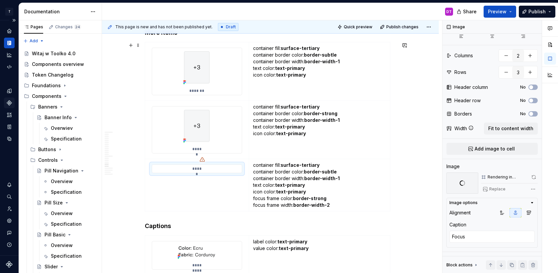
scroll to position [4007, 0]
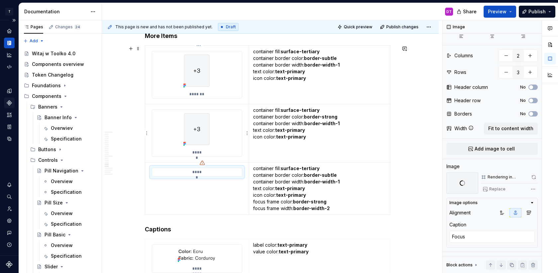
type textarea "*"
type textarea "Hover"
click at [220, 136] on div "*****" at bounding box center [197, 133] width 90 height 47
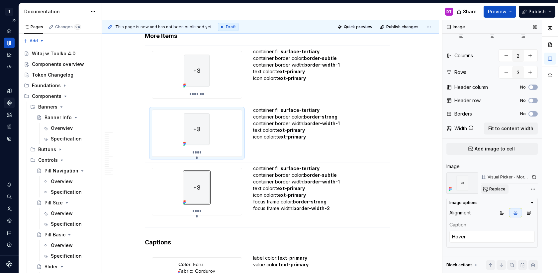
click at [502, 188] on span "Replace" at bounding box center [498, 188] width 16 height 5
type textarea "*"
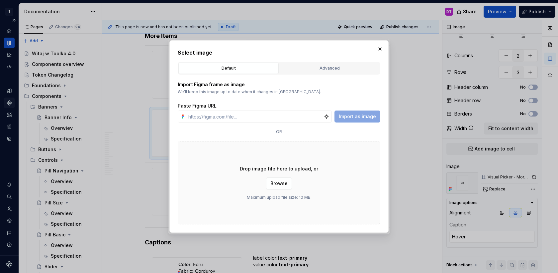
click at [331, 68] on div "Advanced" at bounding box center [330, 68] width 96 height 7
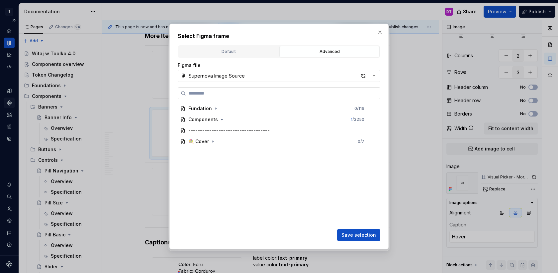
paste input "******"
type input "******"
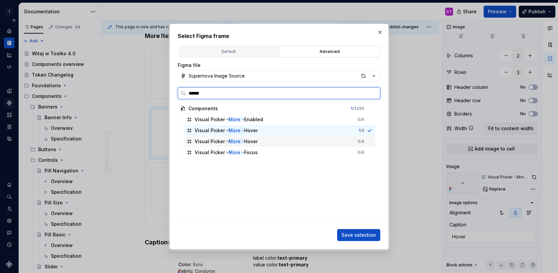
click at [254, 143] on div "Visual Picker - More - Hover" at bounding box center [226, 141] width 63 height 7
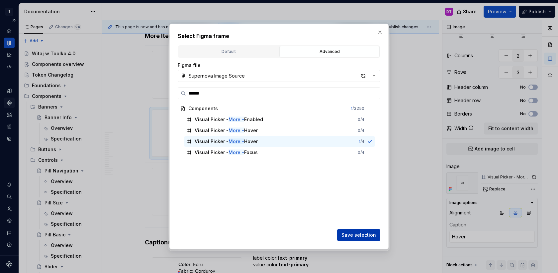
click at [343, 232] on button "Save selection" at bounding box center [358, 235] width 43 height 12
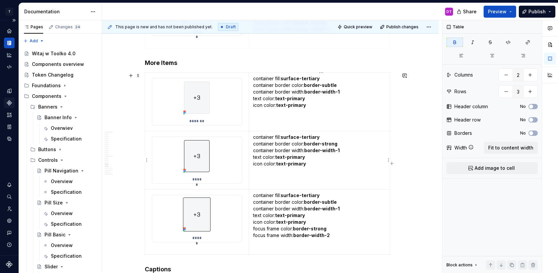
scroll to position [0, 0]
drag, startPoint x: 309, startPoint y: 164, endPoint x: 257, endPoint y: 163, distance: 51.9
click at [255, 164] on p "container fill: surface-tertiary container border color: border-strong containe…" at bounding box center [319, 150] width 133 height 33
click at [278, 108] on p "container fill: surface-tertiary container border color: border-subtle containe…" at bounding box center [319, 98] width 133 height 47
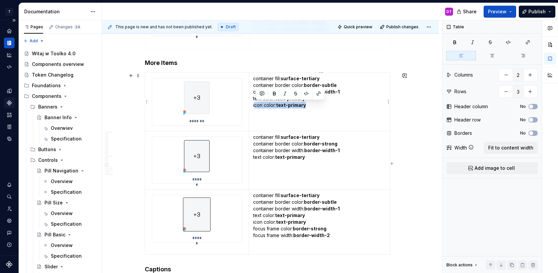
drag, startPoint x: 256, startPoint y: 106, endPoint x: 325, endPoint y: 105, distance: 69.5
click at [325, 106] on p "container fill: surface-tertiary container border color: border-subtle containe…" at bounding box center [319, 98] width 133 height 47
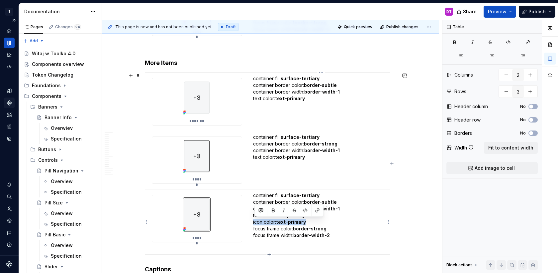
drag, startPoint x: 316, startPoint y: 222, endPoint x: 253, endPoint y: 222, distance: 63.8
click at [253, 222] on td "container fill: surface-tertiary container border color: border-subtle containe…" at bounding box center [319, 221] width 141 height 65
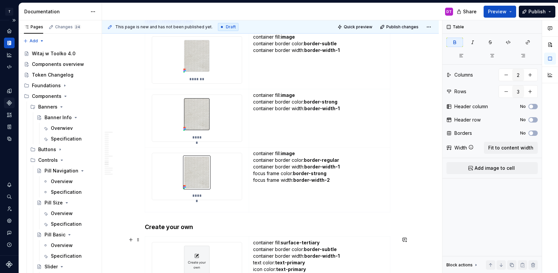
type textarea "*"
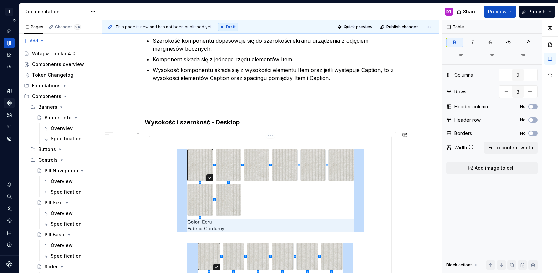
scroll to position [477, 0]
